Goal: Task Accomplishment & Management: Manage account settings

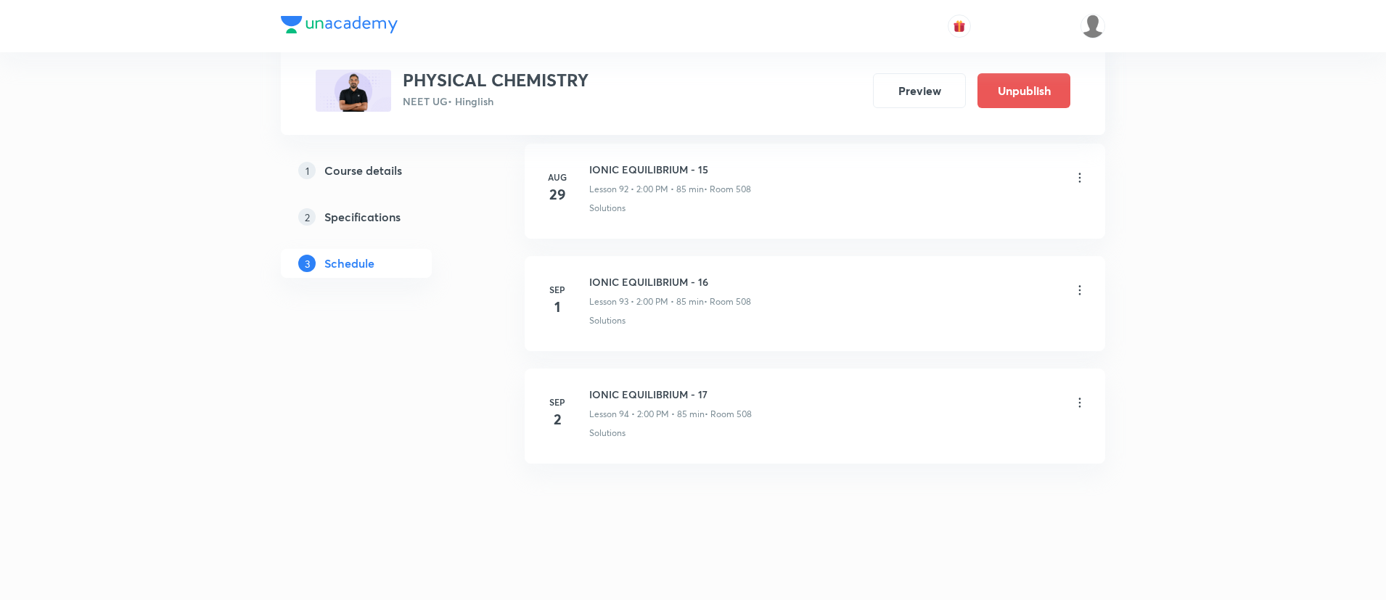
click at [1087, 394] on div "IONIC EQUILIBRIUM - 17 Lesson 94 • 2:00 PM • 85 min • Room 508" at bounding box center [838, 404] width 498 height 34
click at [1074, 409] on icon at bounding box center [1080, 403] width 15 height 15
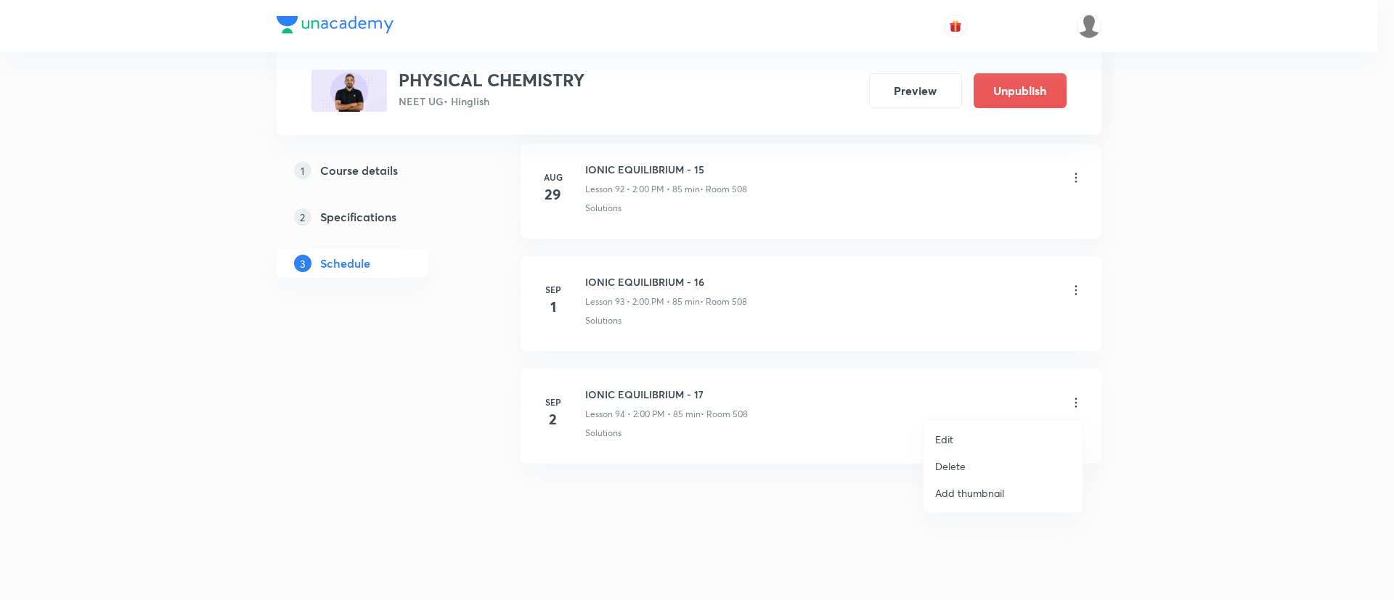
click at [956, 468] on p "Delete" at bounding box center [950, 466] width 30 height 15
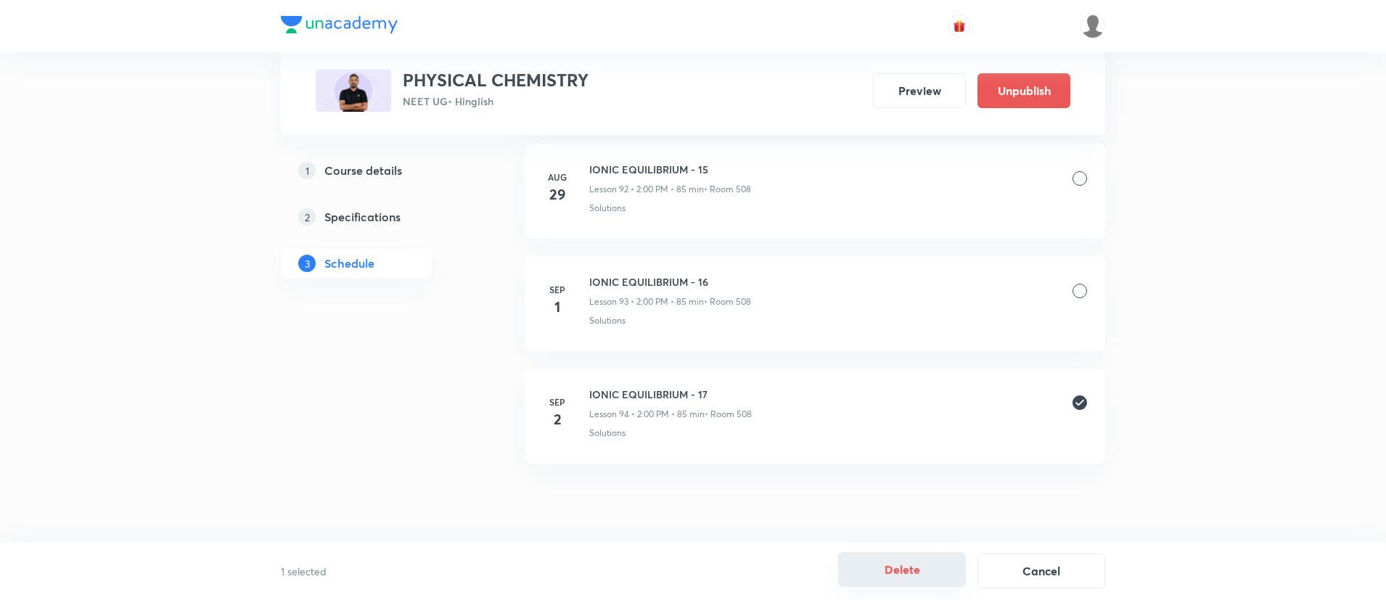
click at [875, 565] on button "Delete" at bounding box center [902, 569] width 128 height 35
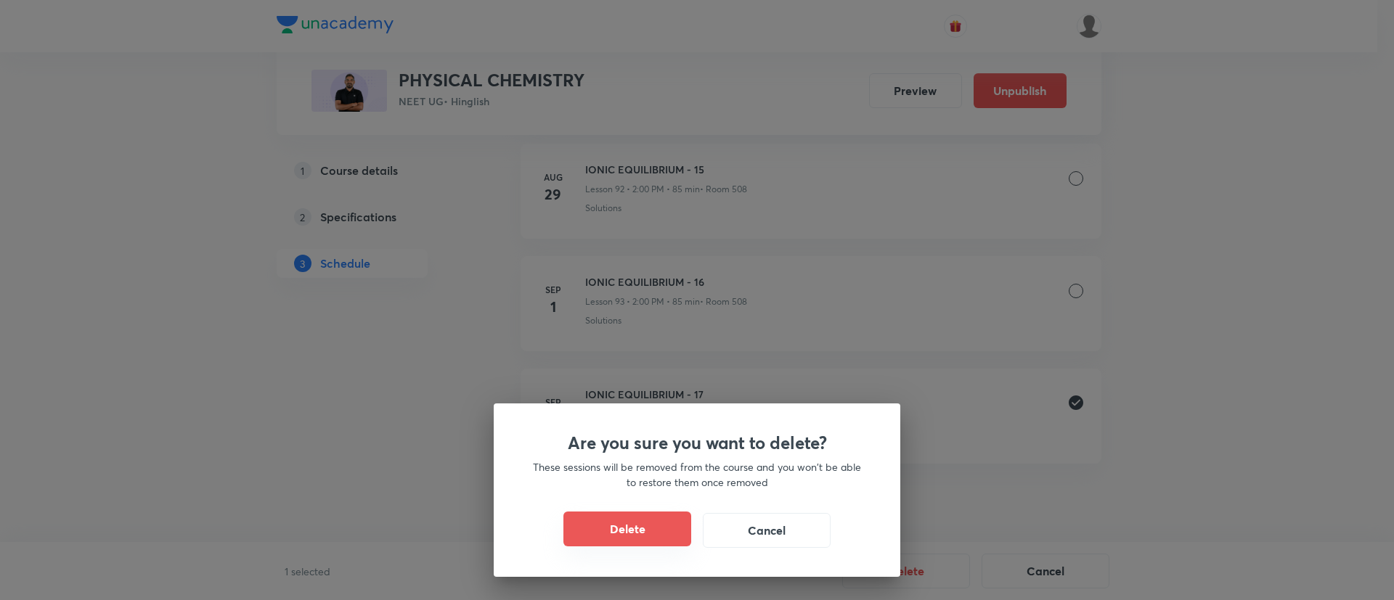
click at [603, 530] on button "Delete" at bounding box center [627, 529] width 128 height 35
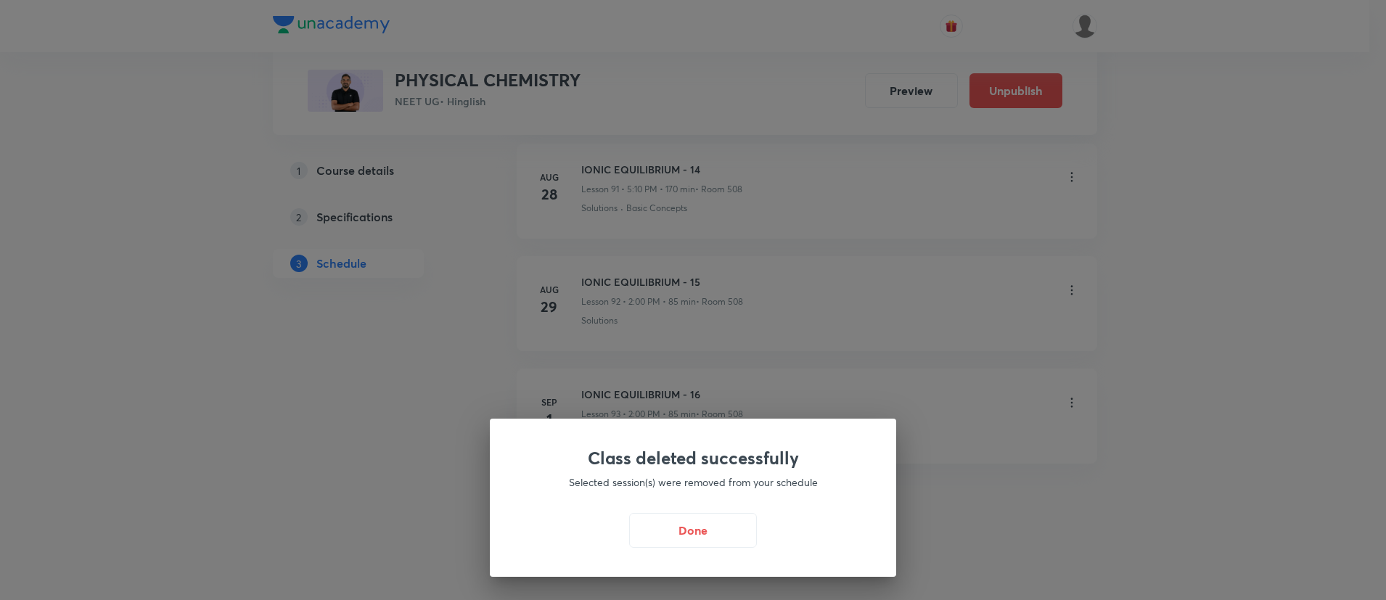
scroll to position [11123, 0]
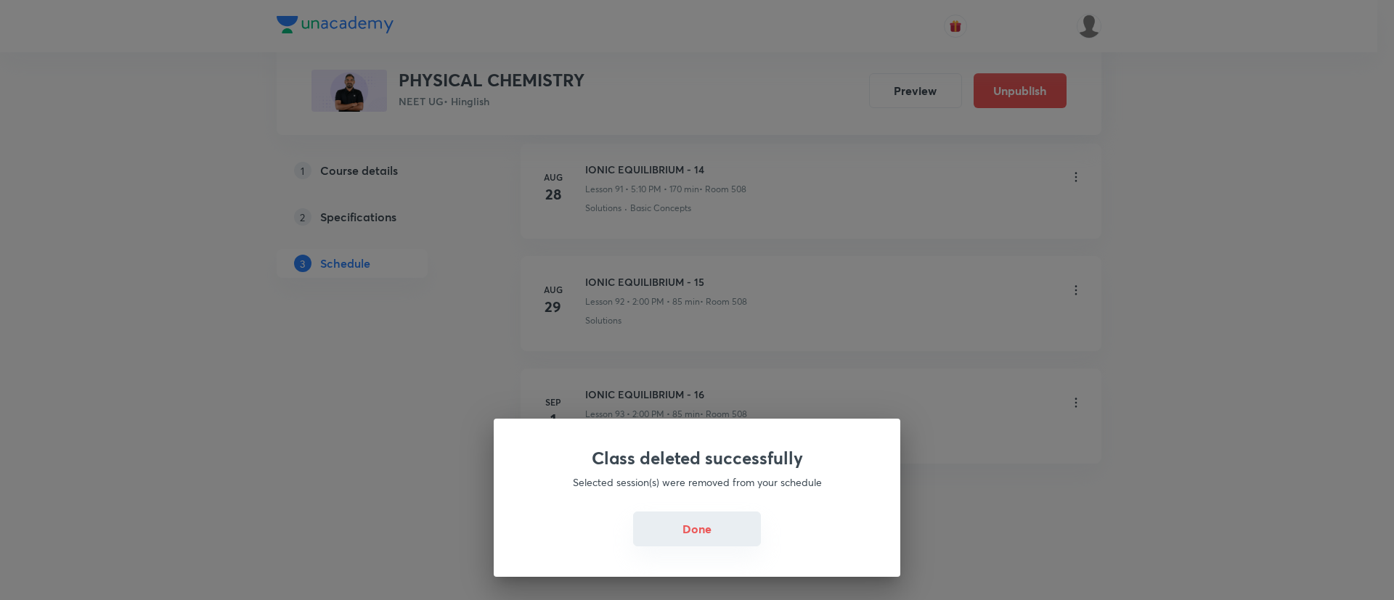
click at [696, 531] on button "Done" at bounding box center [697, 529] width 128 height 35
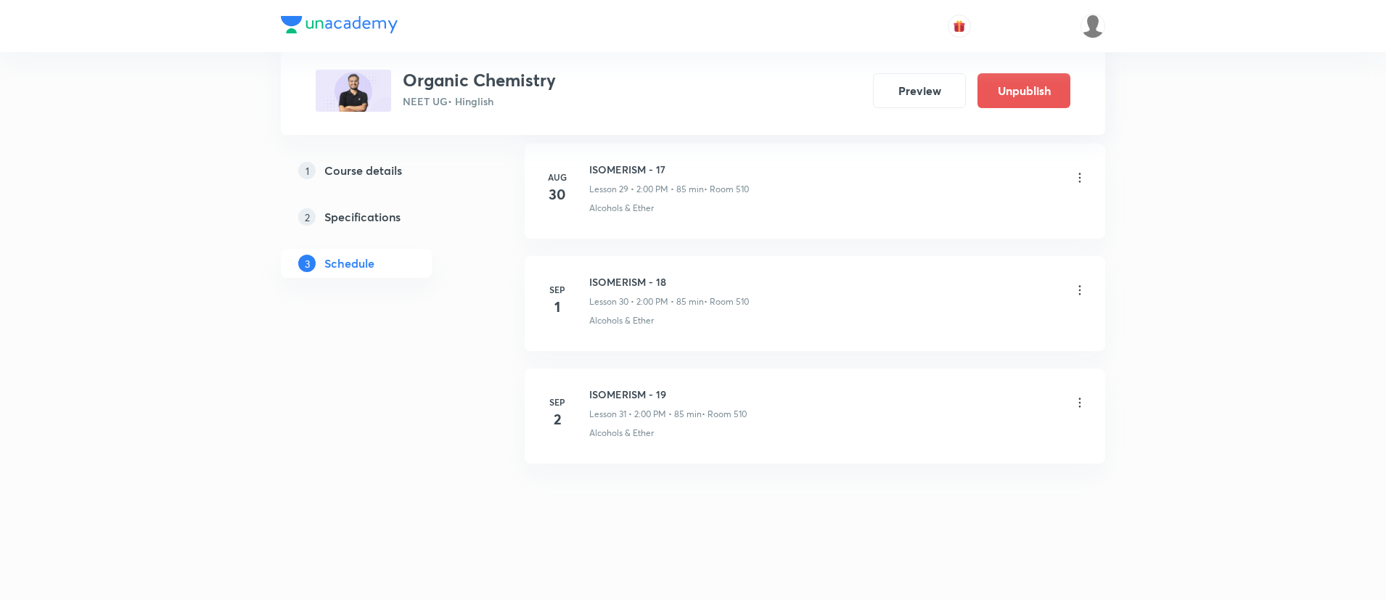
click at [1082, 406] on icon at bounding box center [1080, 403] width 15 height 15
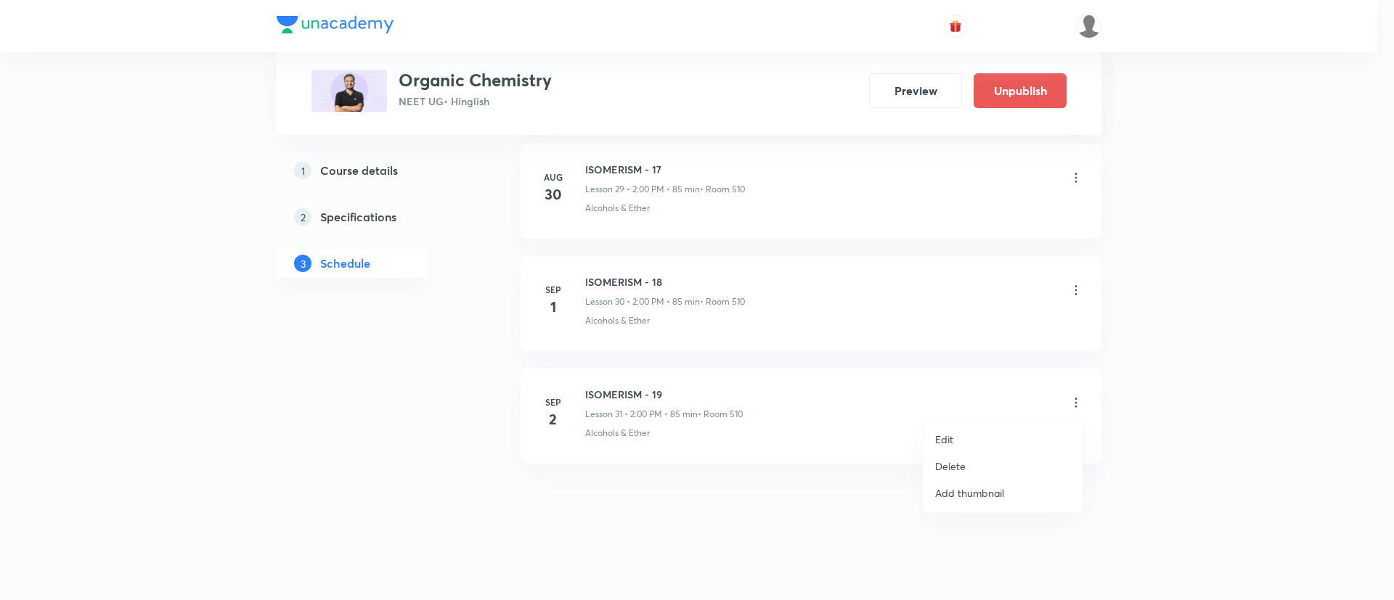
click at [958, 465] on p "Delete" at bounding box center [950, 466] width 30 height 15
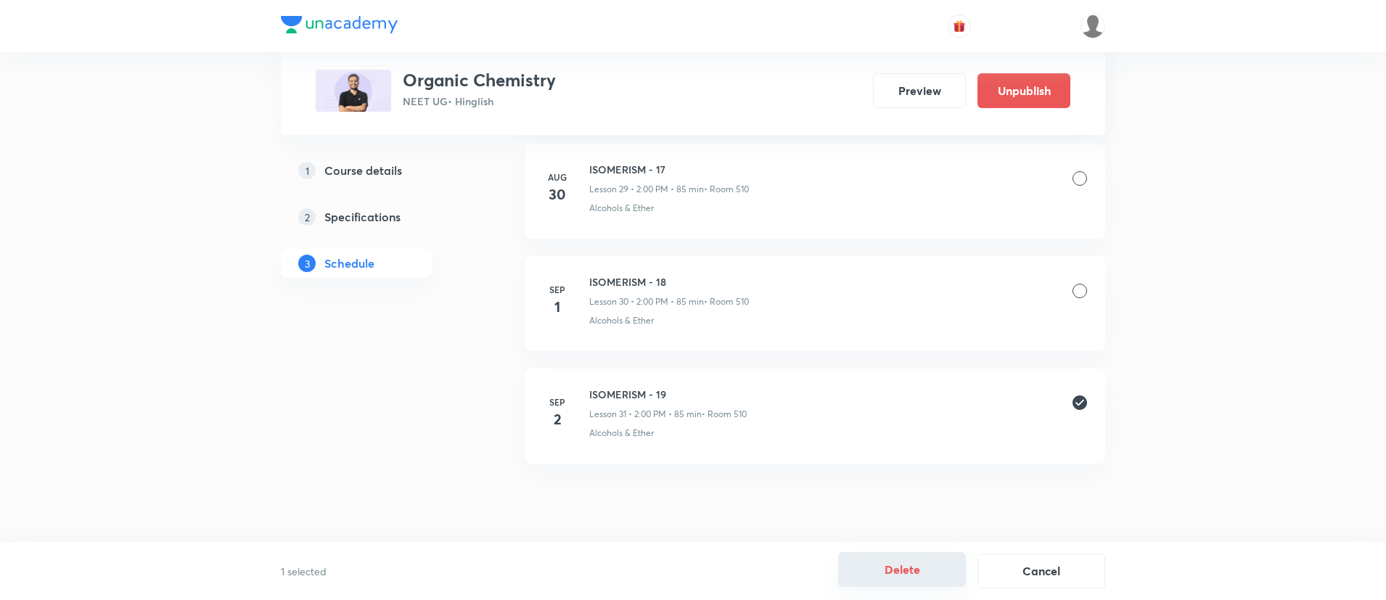
click at [902, 574] on button "Delete" at bounding box center [902, 569] width 128 height 35
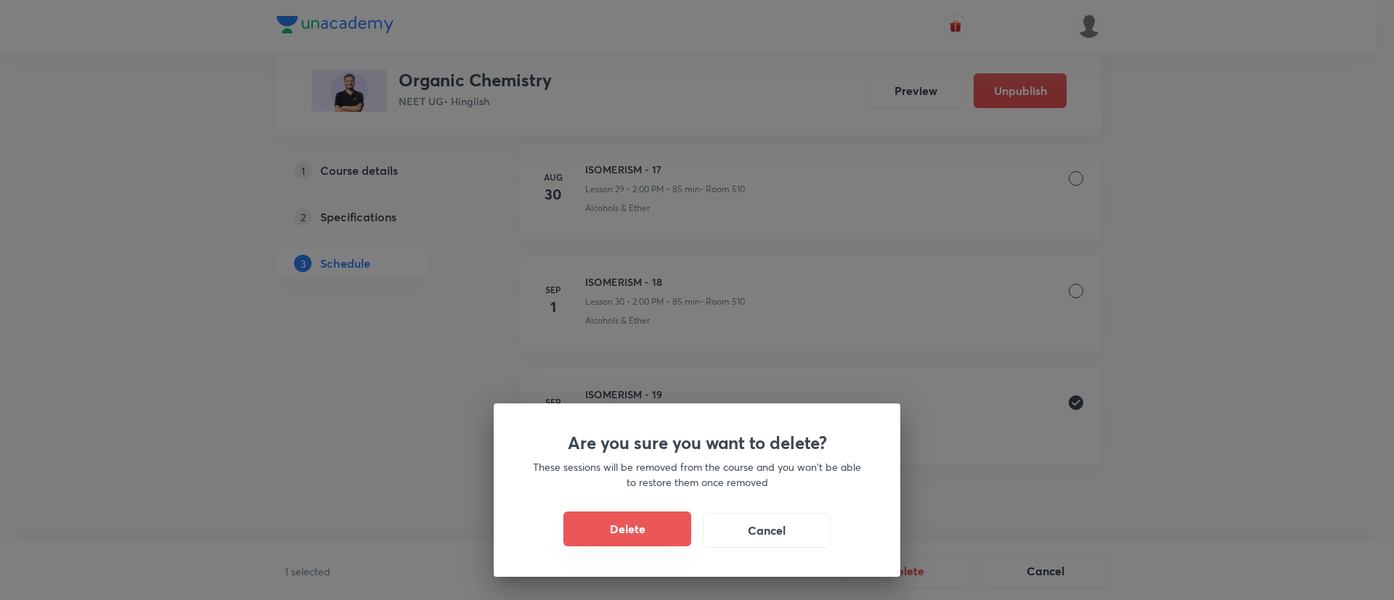
click at [623, 512] on button "Delete" at bounding box center [627, 529] width 128 height 35
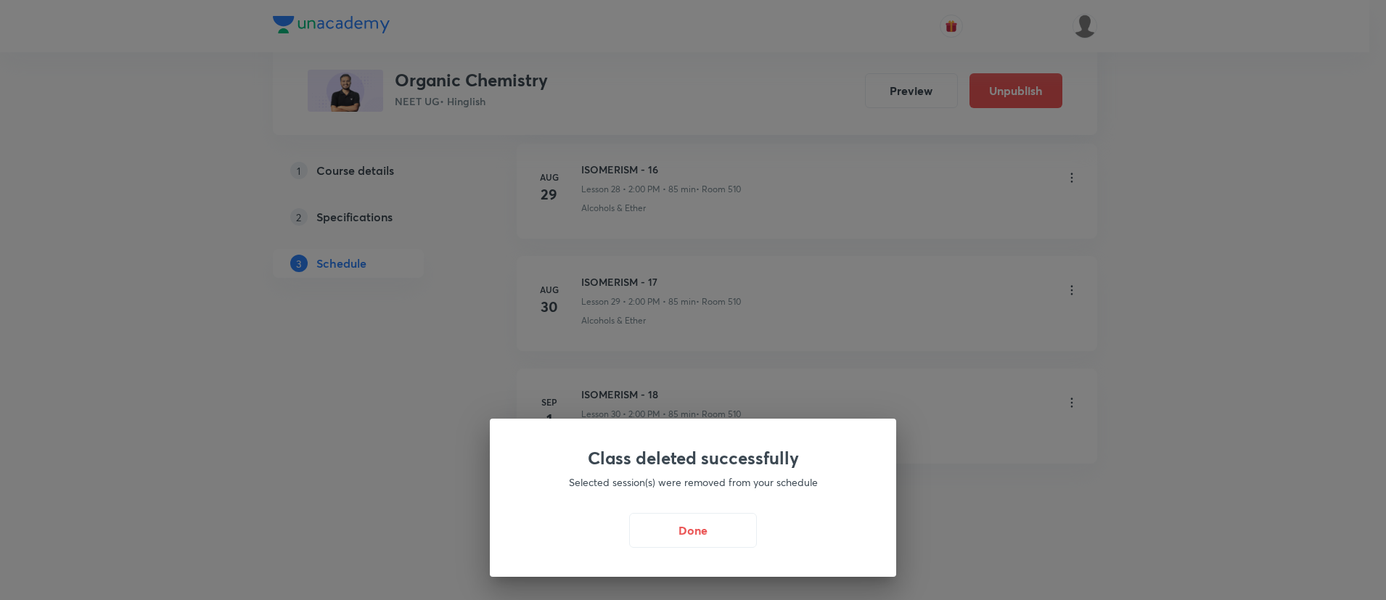
scroll to position [4032, 0]
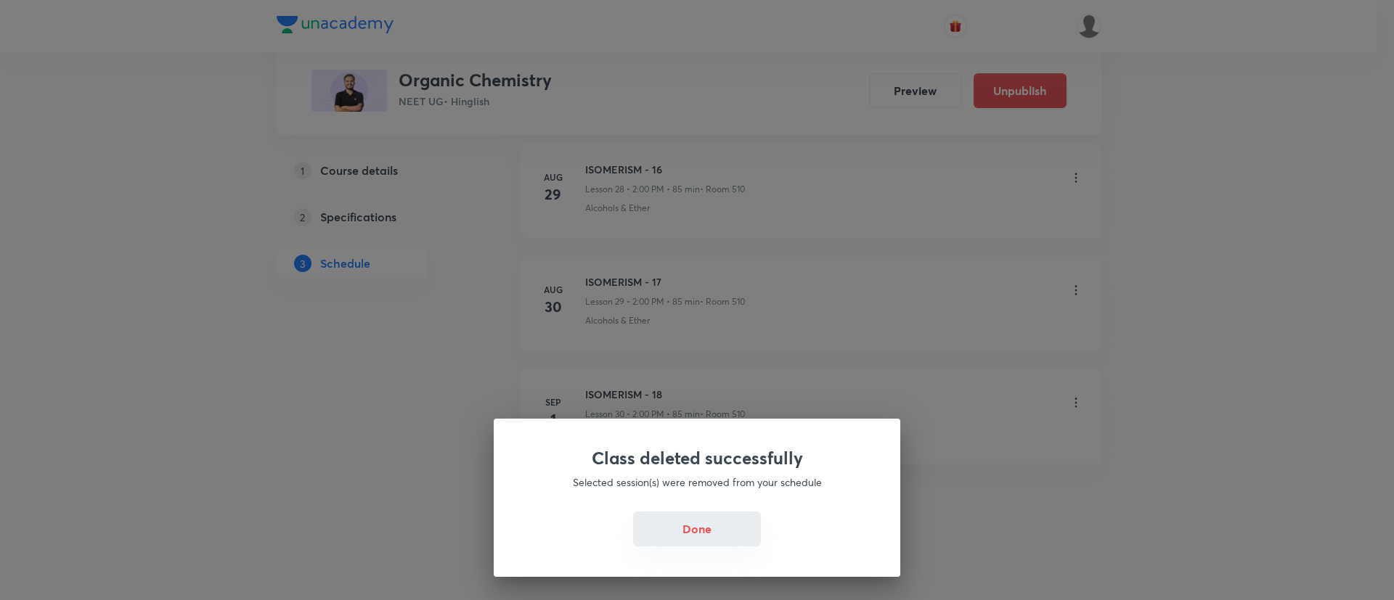
click at [716, 541] on button "Done" at bounding box center [697, 529] width 128 height 35
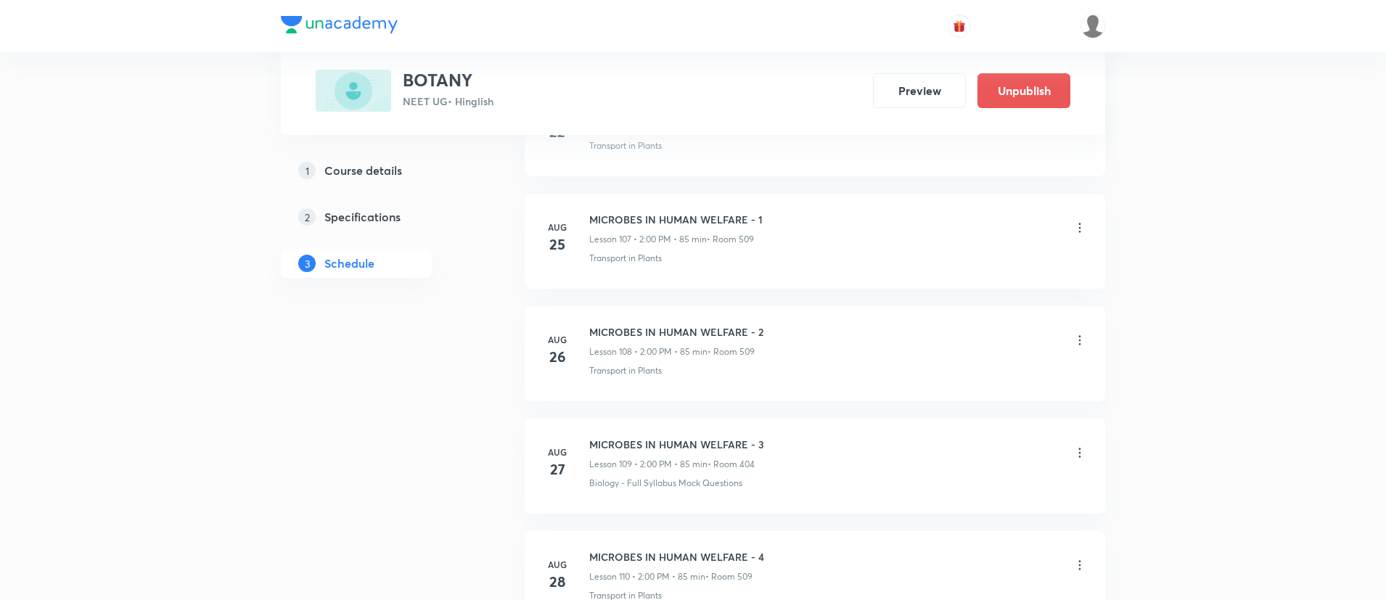
scroll to position [13484, 0]
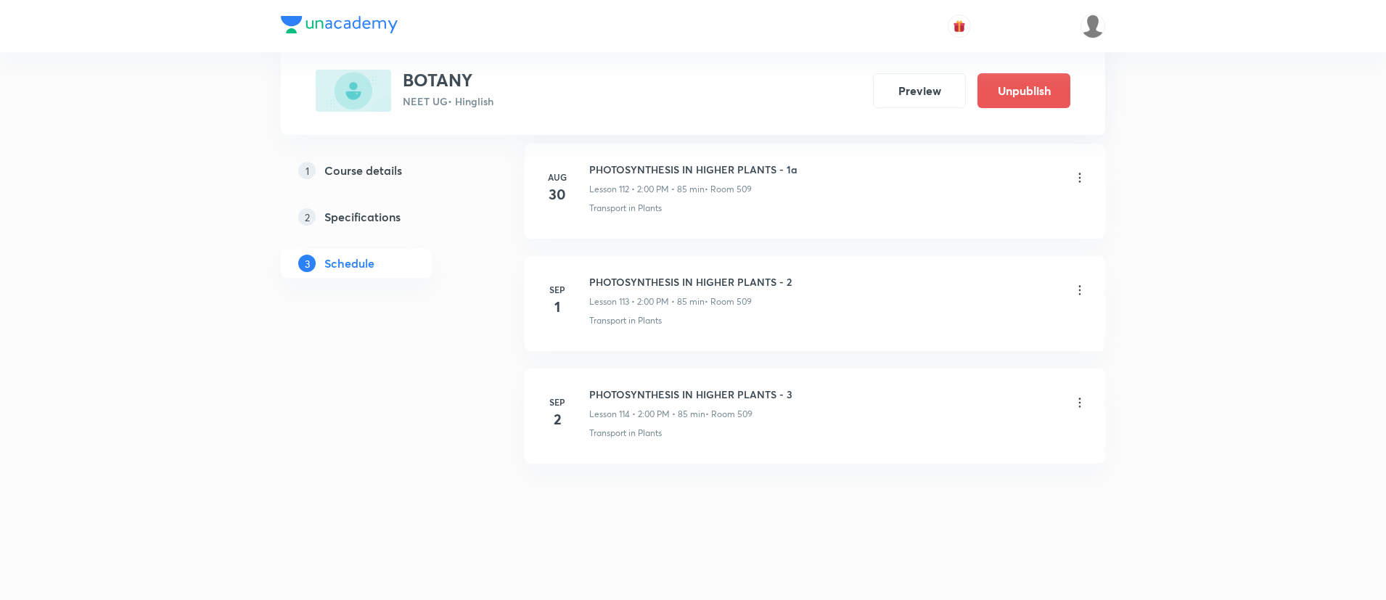
click at [1076, 405] on icon at bounding box center [1080, 403] width 15 height 15
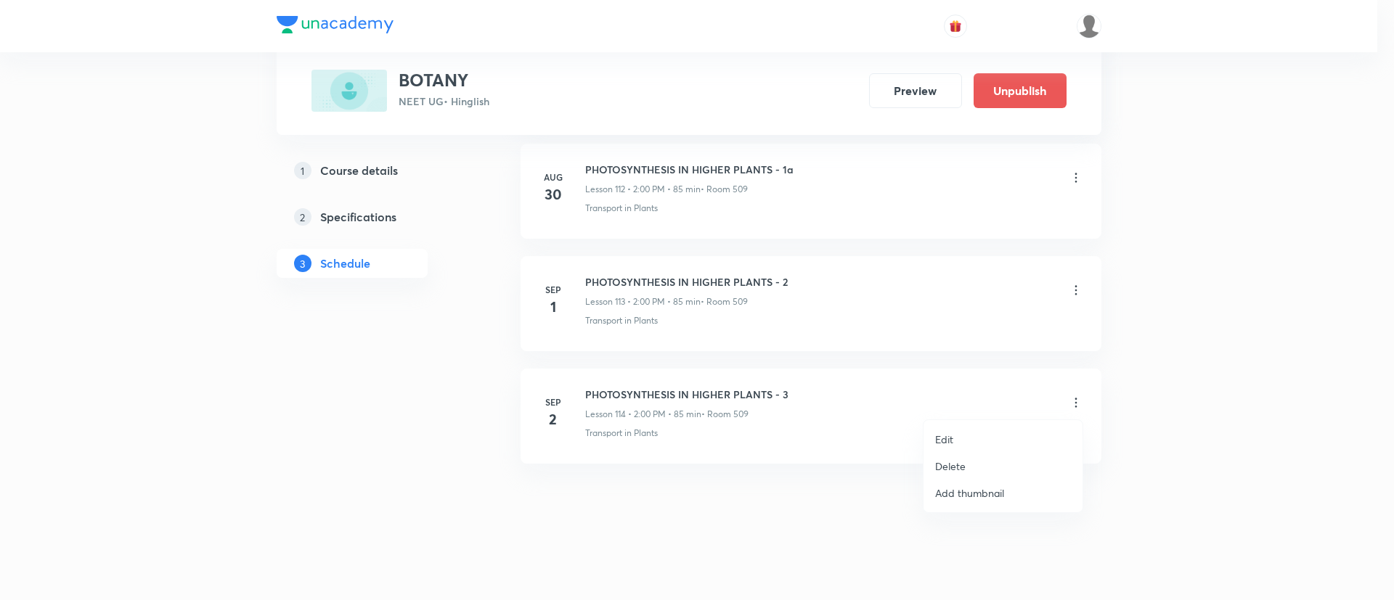
click at [944, 467] on p "Delete" at bounding box center [950, 466] width 30 height 15
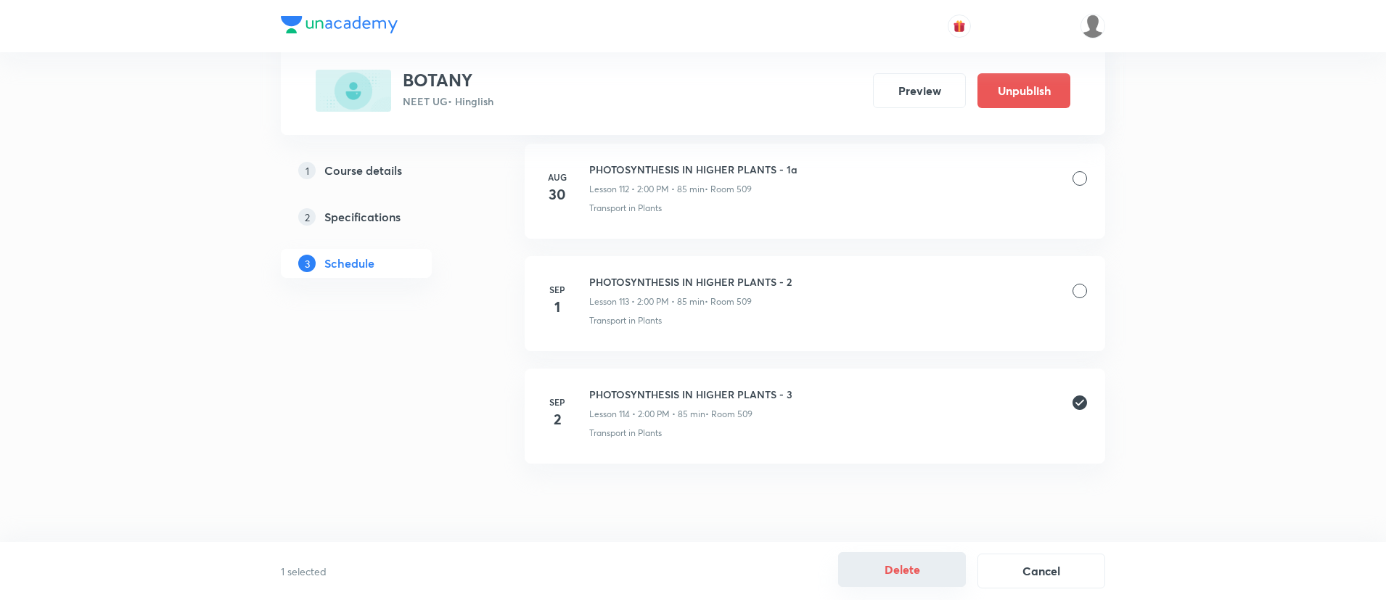
click at [867, 565] on button "Delete" at bounding box center [902, 569] width 128 height 35
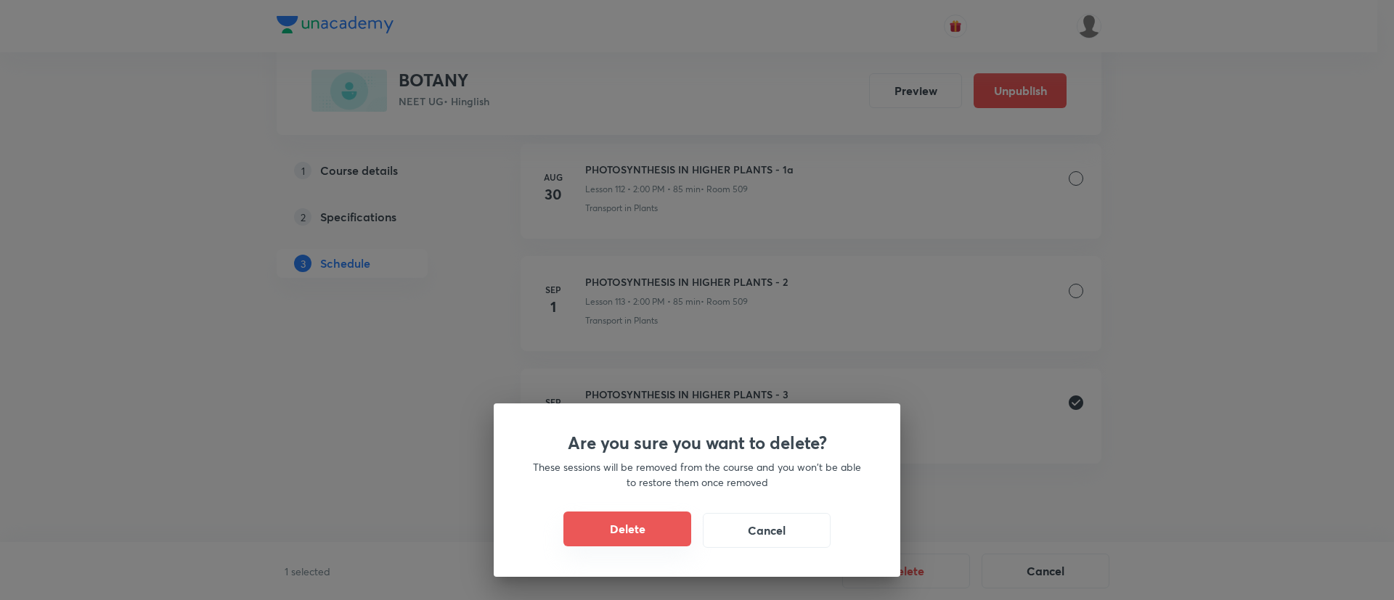
click at [613, 525] on button "Delete" at bounding box center [627, 529] width 128 height 35
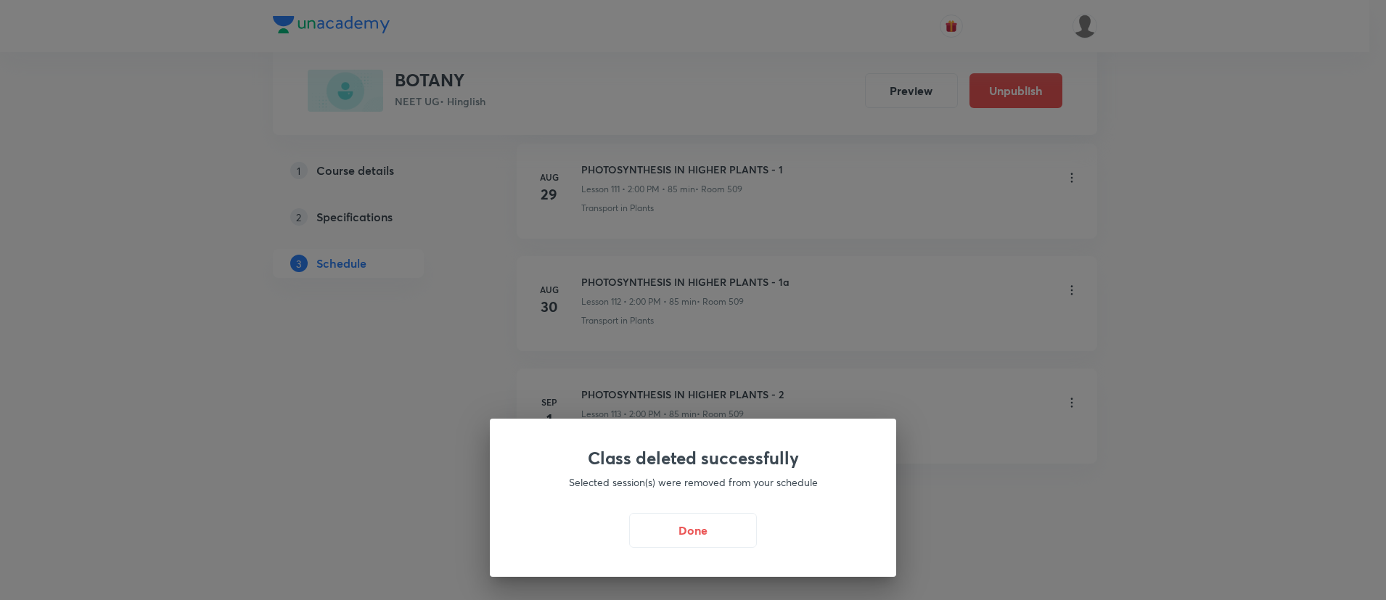
scroll to position [13371, 0]
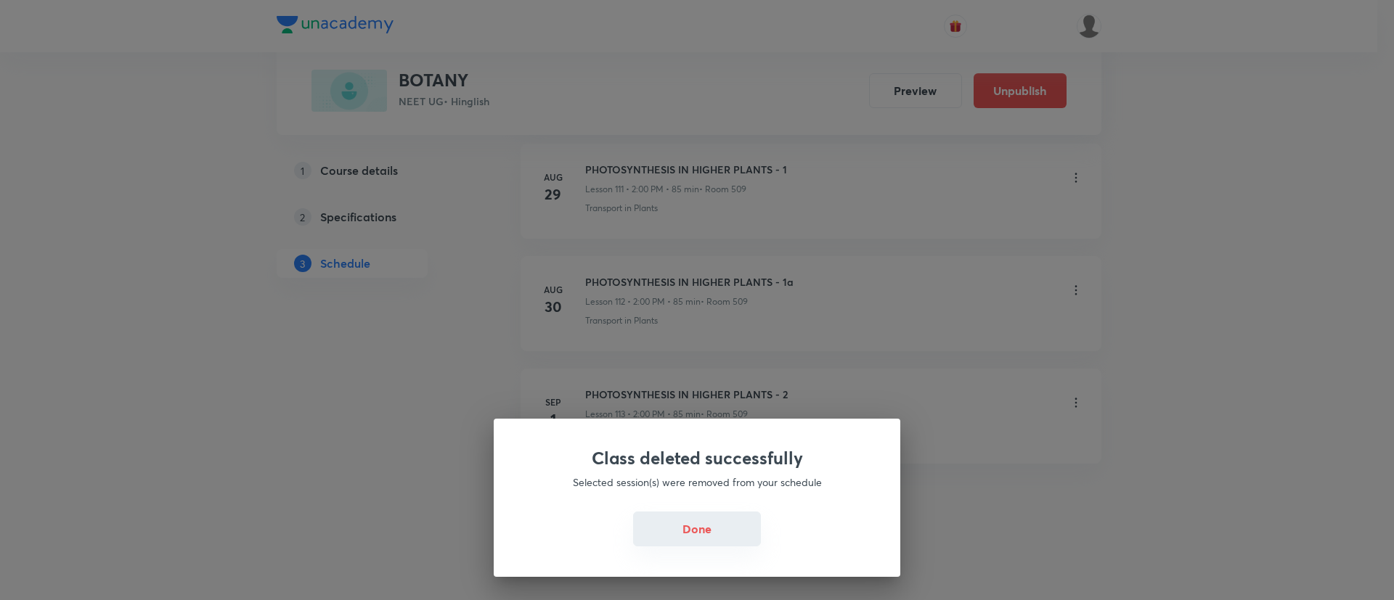
click at [687, 534] on button "Done" at bounding box center [697, 529] width 128 height 35
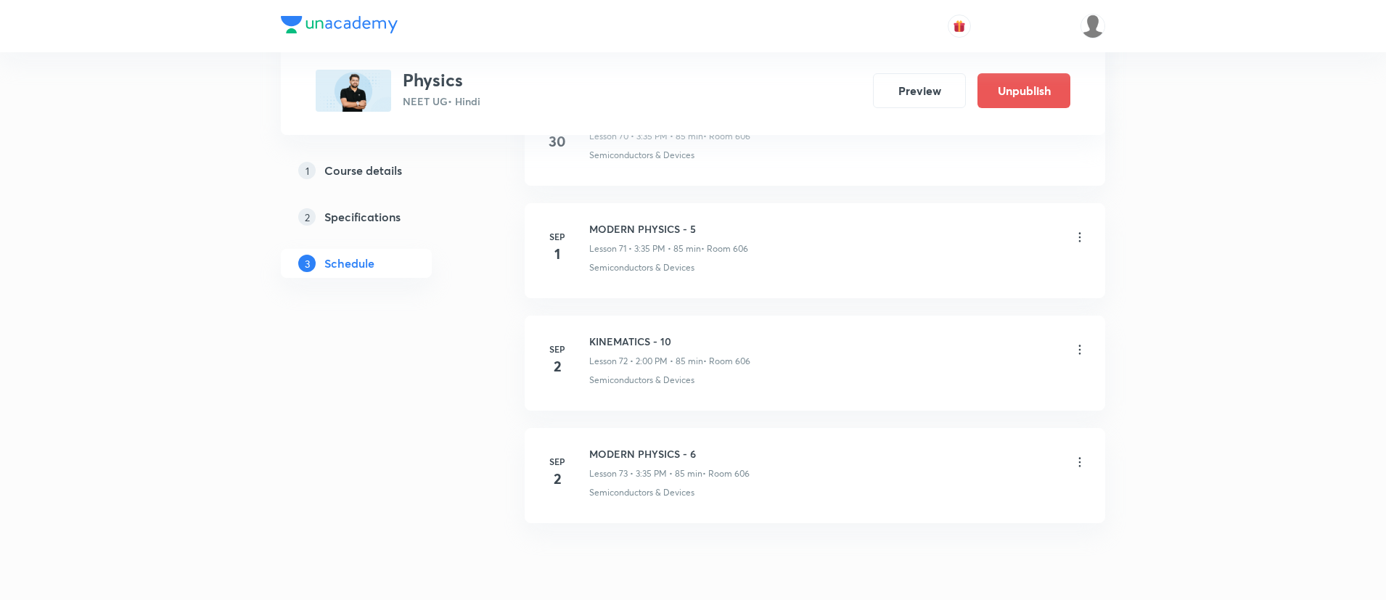
scroll to position [8778, 0]
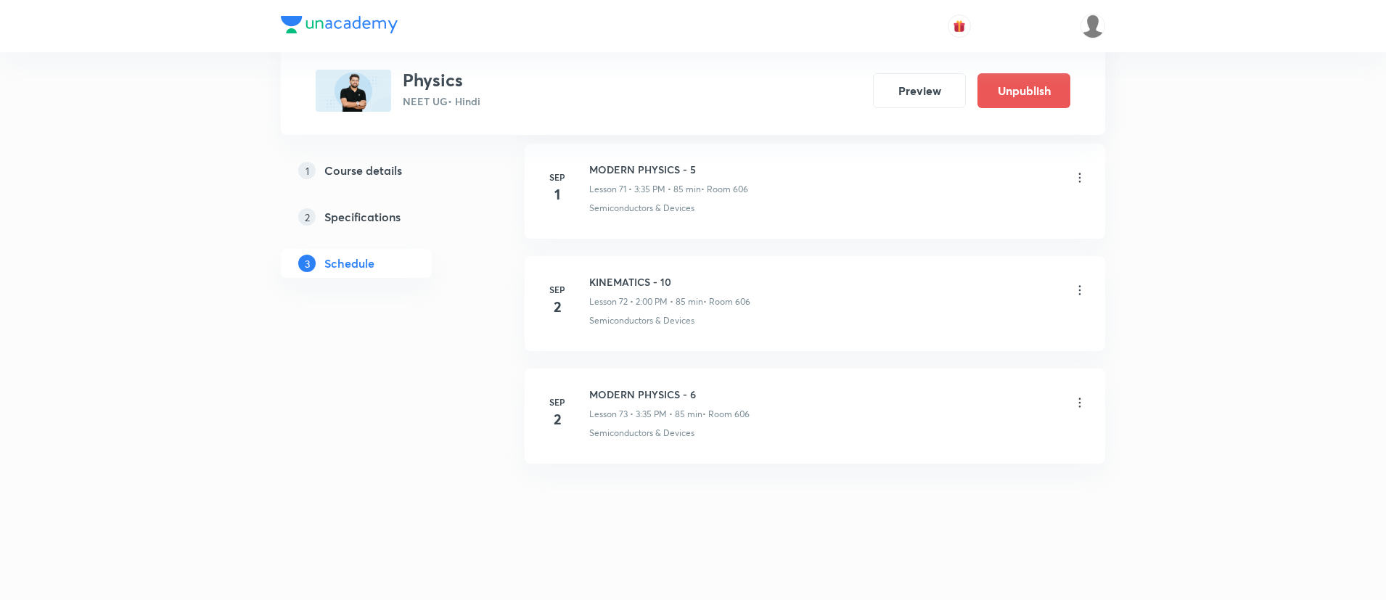
click at [1090, 288] on li "[DATE] KINEMATICS - 10 Lesson 72 • 2:00 PM • 85 min • Room 606 Semiconductors &…" at bounding box center [815, 303] width 581 height 95
click at [1083, 288] on icon at bounding box center [1080, 290] width 15 height 15
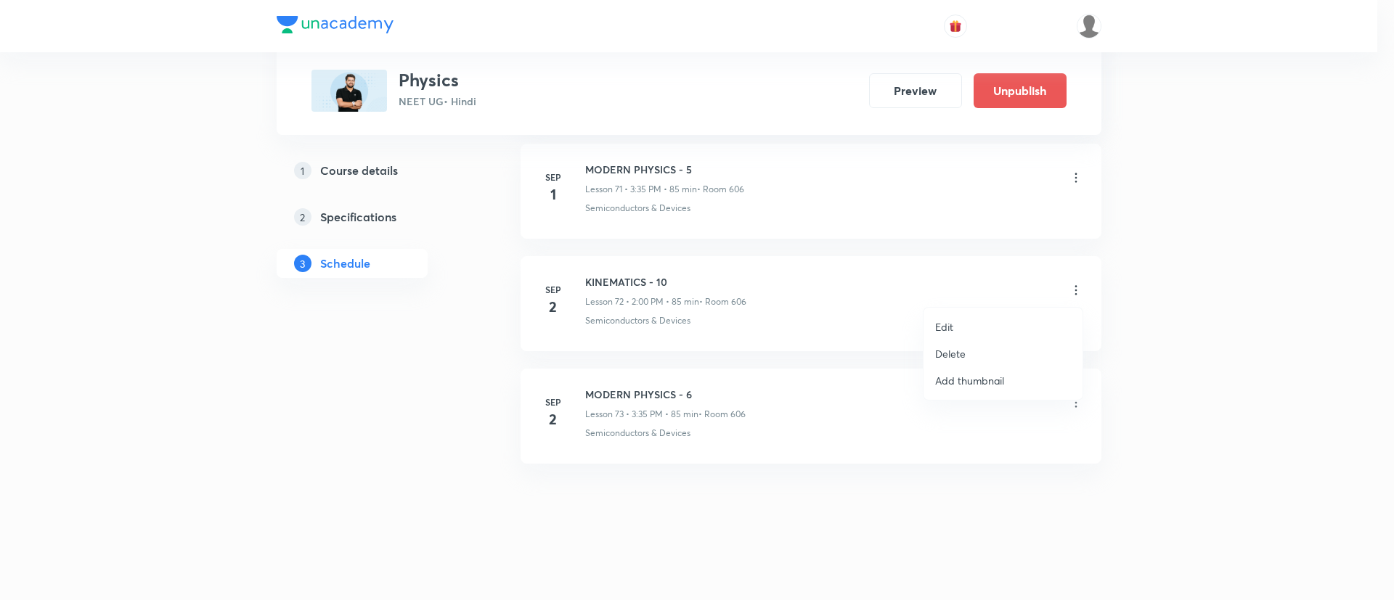
click at [957, 349] on p "Delete" at bounding box center [950, 353] width 30 height 15
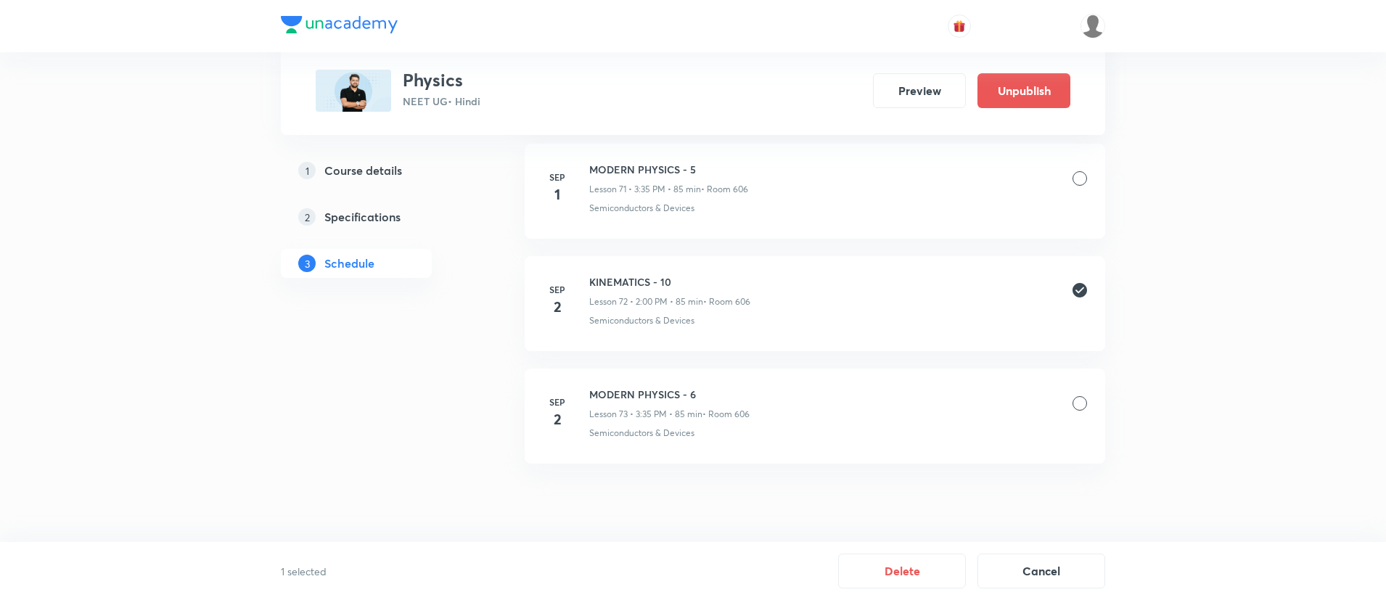
click at [921, 550] on div "1 selected Delete Cancel" at bounding box center [693, 571] width 1386 height 58
click at [901, 572] on button "Delete" at bounding box center [902, 569] width 128 height 35
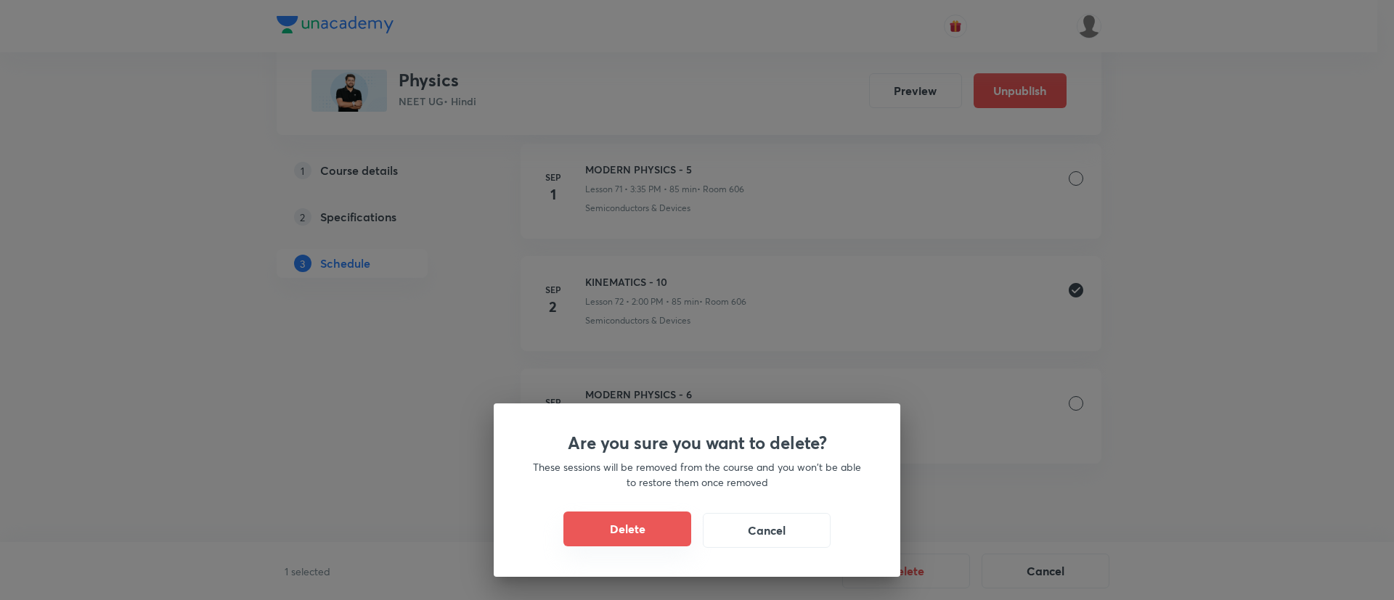
click at [612, 534] on button "Delete" at bounding box center [627, 529] width 128 height 35
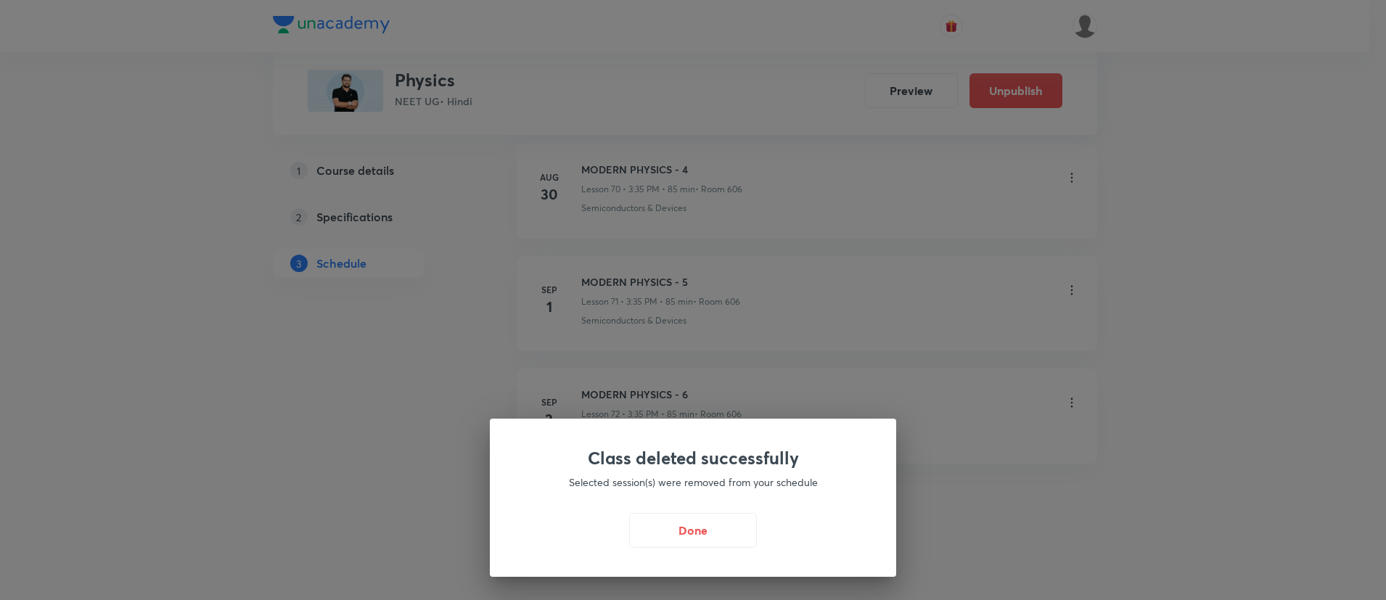
scroll to position [8666, 0]
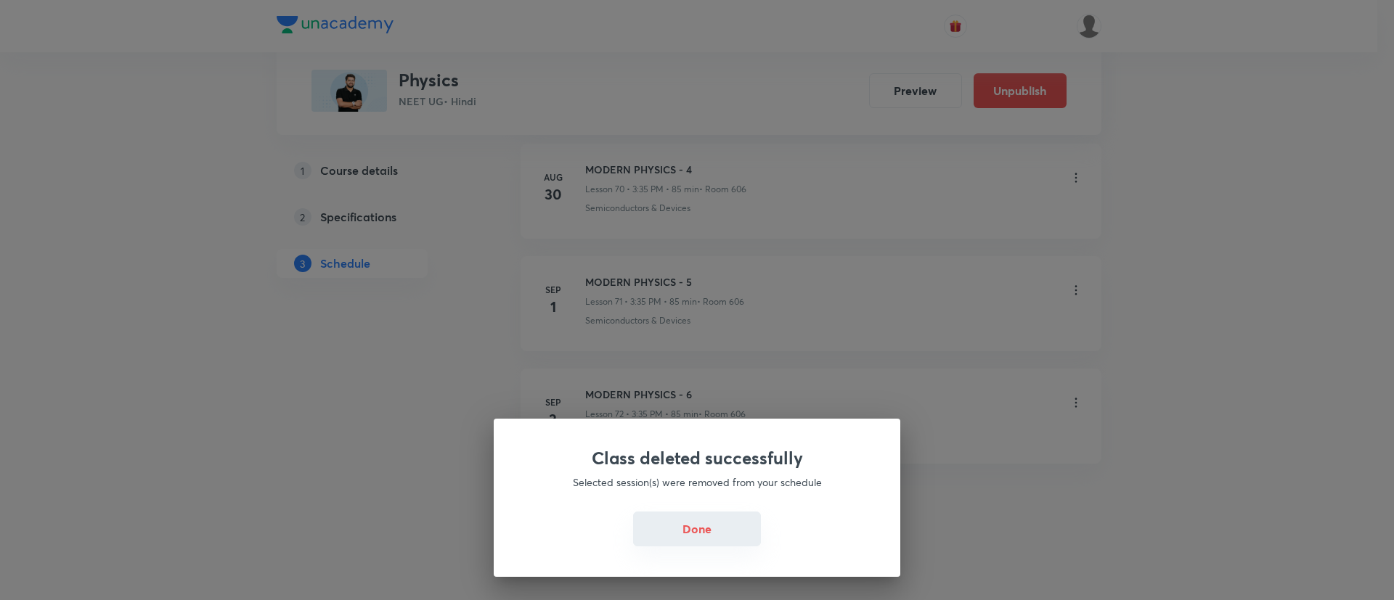
click at [692, 531] on button "Done" at bounding box center [697, 529] width 128 height 35
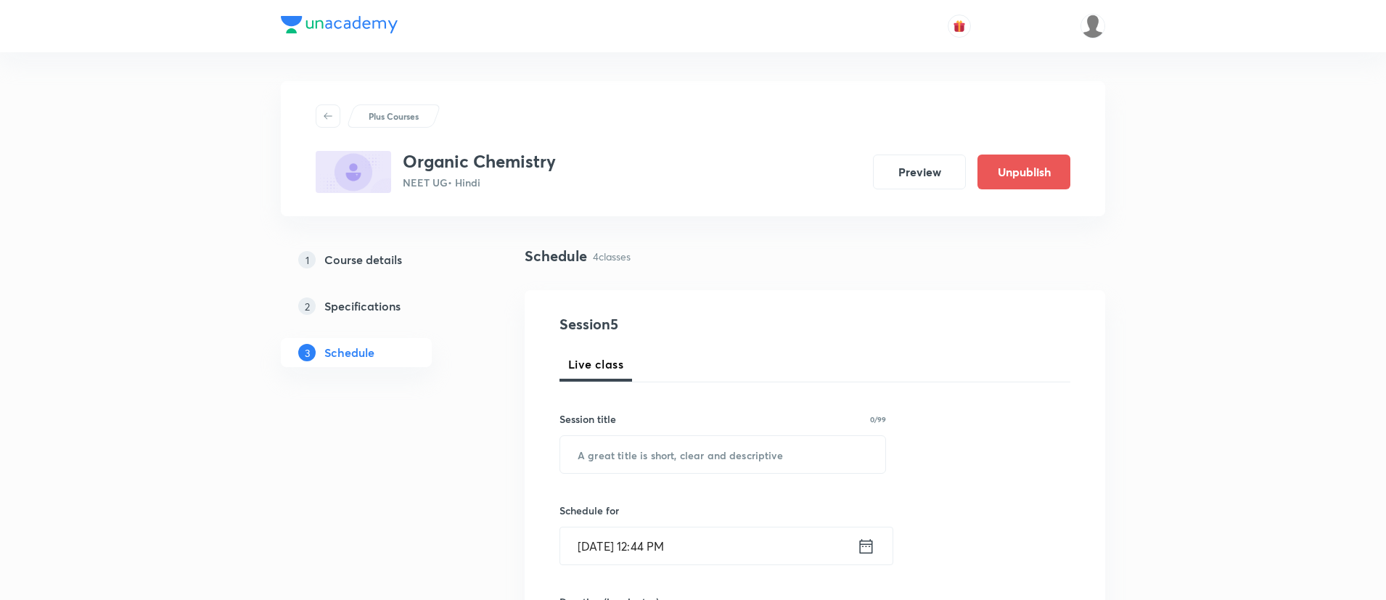
scroll to position [1013, 0]
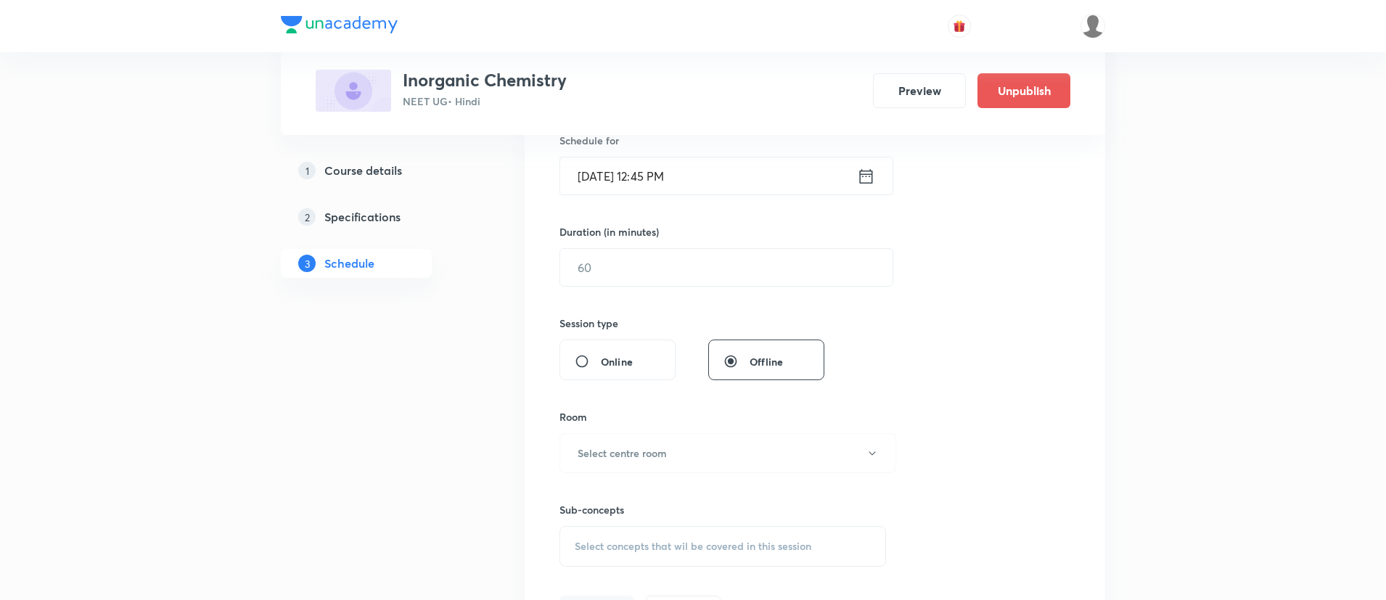
scroll to position [676, 0]
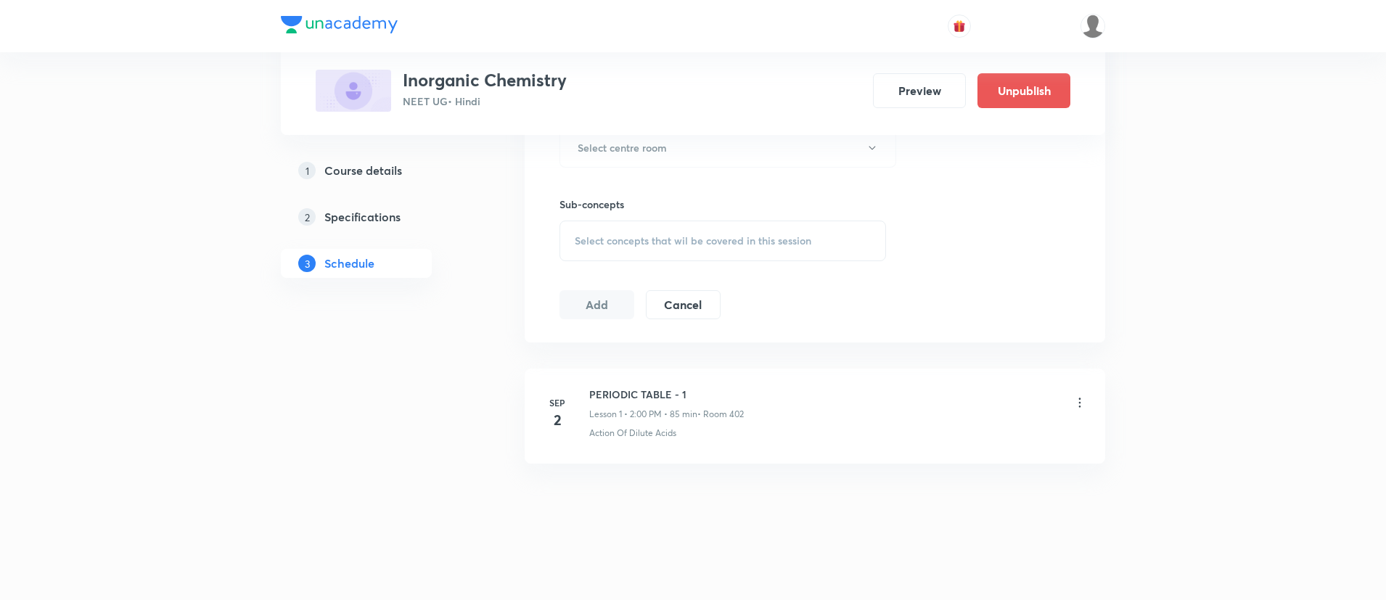
click at [1081, 399] on icon at bounding box center [1080, 403] width 15 height 15
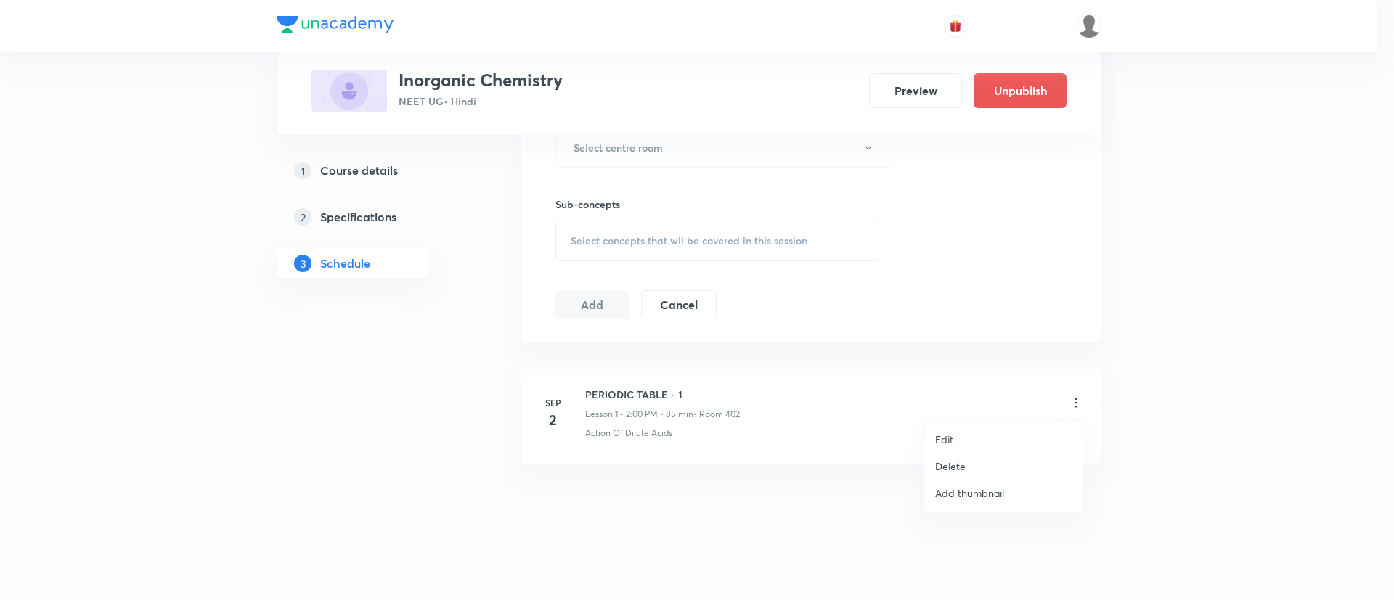
click at [932, 471] on li "Delete" at bounding box center [1002, 466] width 159 height 27
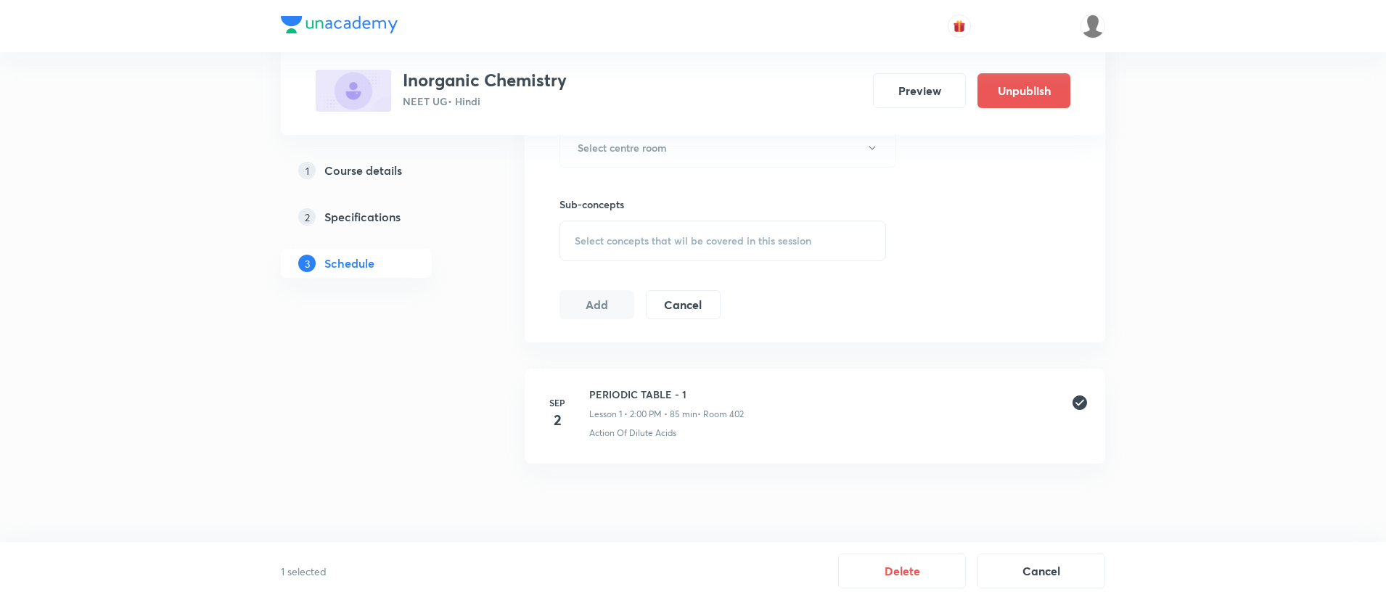
click at [865, 550] on div "1 selected Delete Cancel" at bounding box center [693, 571] width 1386 height 58
click at [868, 569] on button "Delete" at bounding box center [902, 569] width 128 height 35
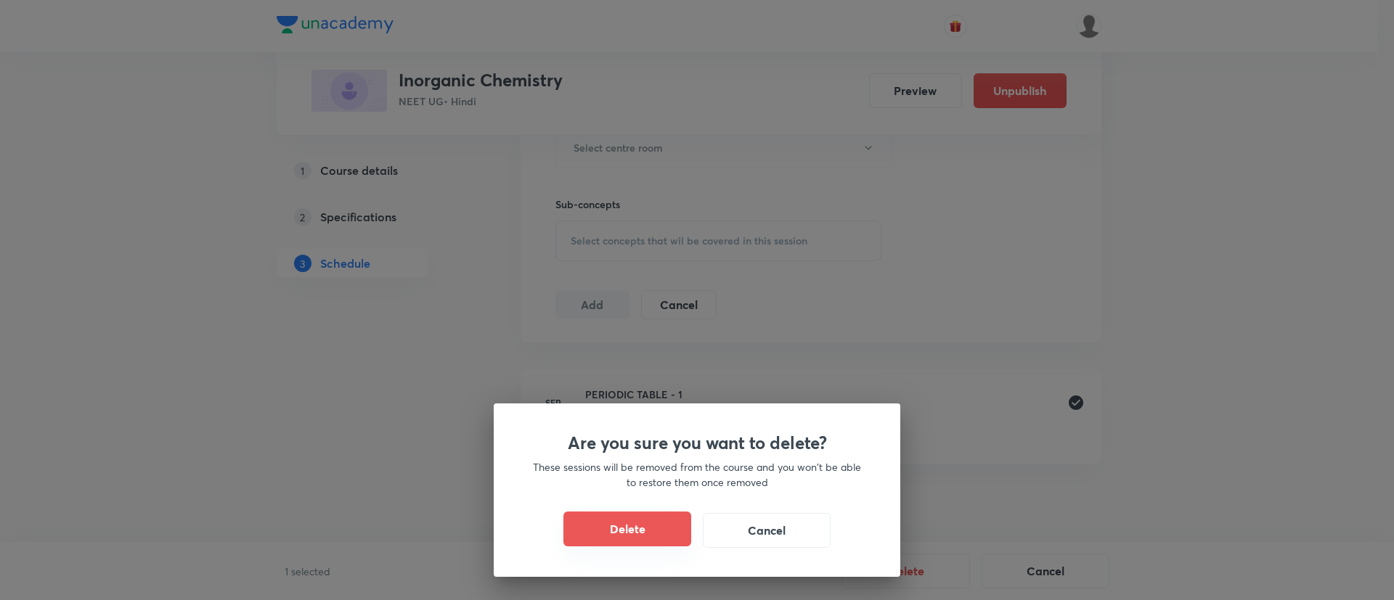
click at [597, 523] on button "Delete" at bounding box center [627, 529] width 128 height 35
